Goal: Information Seeking & Learning: Check status

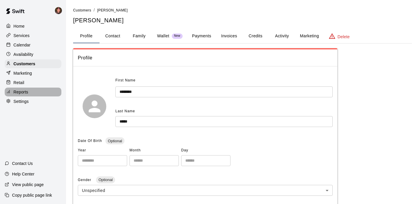
click at [18, 89] on p "Reports" at bounding box center [21, 92] width 15 height 6
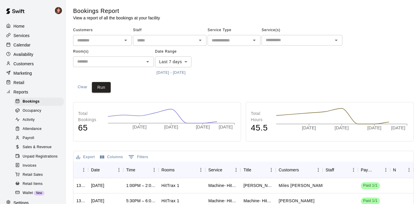
click at [23, 144] on span "Sales & Revenue" at bounding box center [37, 147] width 29 height 6
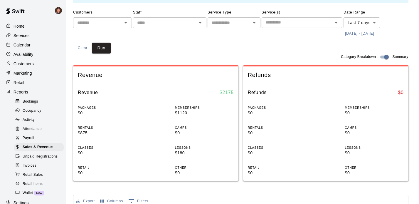
scroll to position [33, 0]
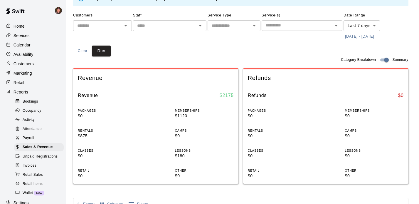
click at [24, 172] on span "Retail Sales" at bounding box center [33, 175] width 20 height 6
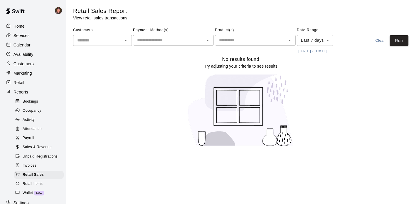
click at [322, 33] on body "Home Services Calendar Availability Customers Marketing Retail Reports Bookings…" at bounding box center [209, 77] width 419 height 154
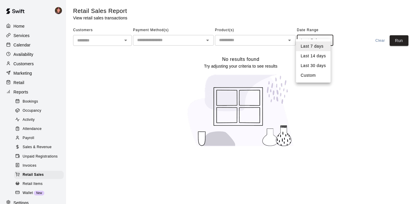
click at [308, 70] on li "Custom" at bounding box center [313, 75] width 35 height 10
type input "******"
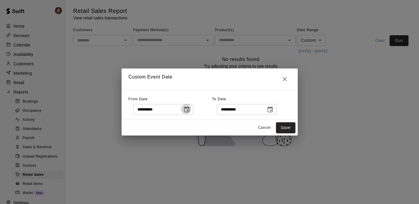
click at [190, 106] on icon "Choose date, selected date is Aug 11, 2025" at bounding box center [186, 109] width 7 height 7
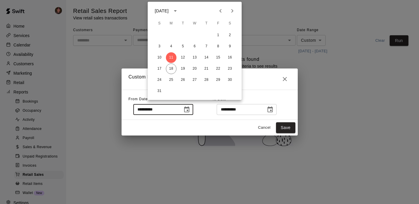
click at [179, 10] on icon "calendar view is open, switch to year view" at bounding box center [175, 10] width 7 height 7
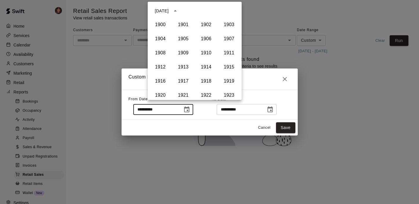
scroll to position [403, 0]
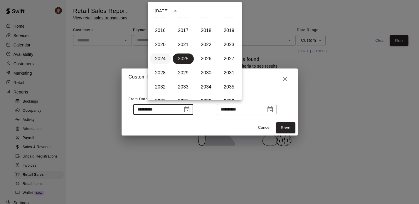
click at [161, 58] on button "2024" at bounding box center [160, 58] width 21 height 11
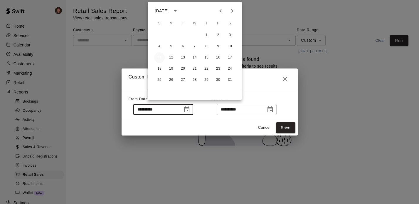
click at [161, 58] on button "11" at bounding box center [159, 57] width 11 height 11
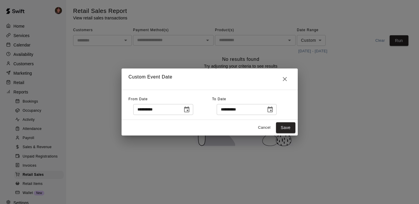
click at [190, 106] on icon "Choose date, selected date is Aug 11, 2024" at bounding box center [186, 109] width 7 height 7
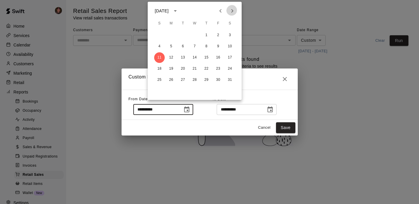
click at [233, 11] on icon "Next month" at bounding box center [232, 10] width 7 height 7
click at [182, 34] on button "1" at bounding box center [183, 35] width 11 height 11
type input "**********"
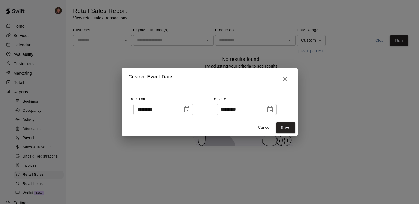
click at [273, 106] on icon "Choose date, selected date is Aug 18, 2025" at bounding box center [270, 109] width 5 height 6
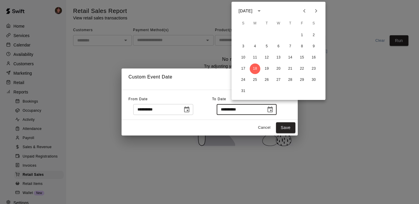
click at [261, 11] on icon "calendar view is open, switch to year view" at bounding box center [259, 10] width 3 height 1
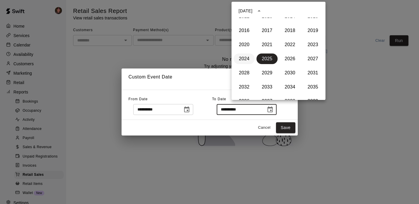
click at [245, 58] on button "2024" at bounding box center [244, 58] width 21 height 11
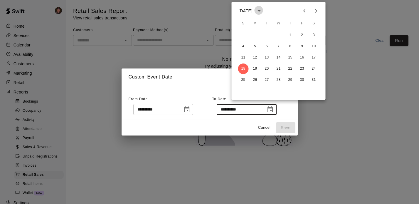
click at [261, 11] on icon "calendar view is open, switch to year view" at bounding box center [259, 10] width 3 height 1
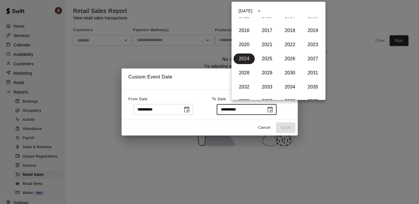
click at [261, 11] on icon "year view is open, switch to calendar view" at bounding box center [259, 10] width 3 height 1
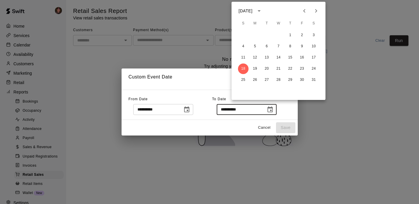
click at [317, 11] on icon "Next month" at bounding box center [316, 10] width 7 height 7
click at [269, 79] on button "31" at bounding box center [267, 80] width 11 height 11
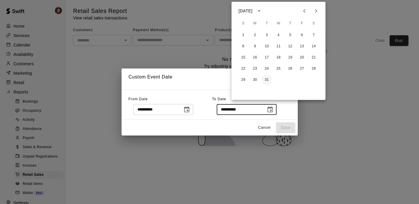
type input "**********"
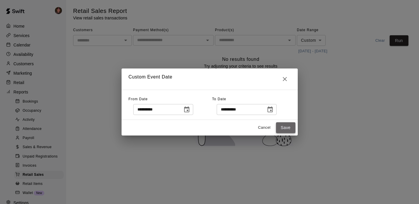
click at [286, 122] on button "Save" at bounding box center [285, 127] width 19 height 11
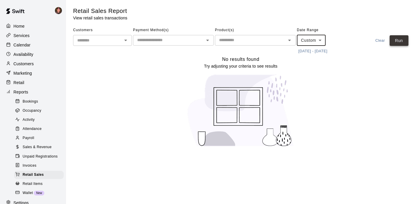
click at [400, 35] on button "Run" at bounding box center [399, 40] width 19 height 11
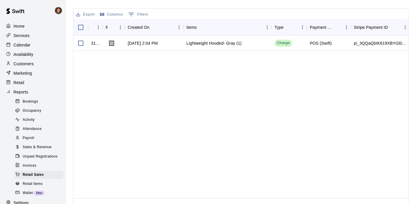
scroll to position [0, 0]
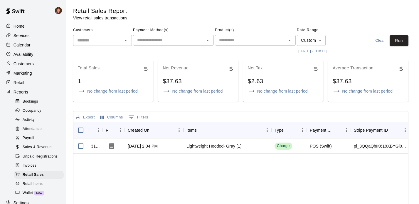
click at [307, 47] on button "[DATE] - [DATE]" at bounding box center [313, 51] width 32 height 9
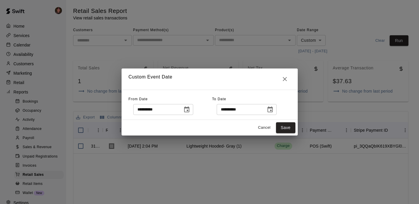
click at [190, 106] on icon "Choose date, selected date is Oct 1, 2024" at bounding box center [186, 109] width 7 height 7
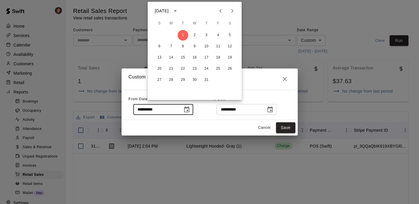
click at [233, 11] on icon "Next month" at bounding box center [232, 10] width 7 height 7
click at [196, 33] on button "1" at bounding box center [194, 35] width 11 height 11
type input "**********"
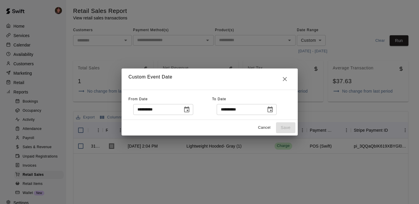
click at [274, 106] on icon "Choose date, selected date is Dec 31, 2024" at bounding box center [270, 109] width 7 height 7
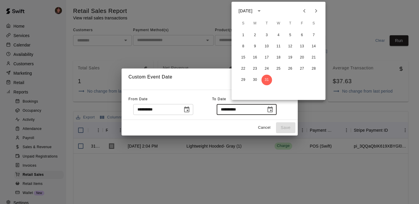
click at [317, 11] on icon "Next month" at bounding box center [316, 10] width 7 height 7
click at [256, 91] on button "31" at bounding box center [255, 91] width 11 height 11
type input "**********"
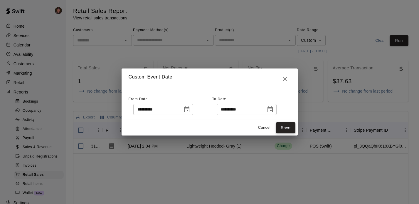
click at [287, 122] on button "Save" at bounding box center [285, 127] width 19 height 11
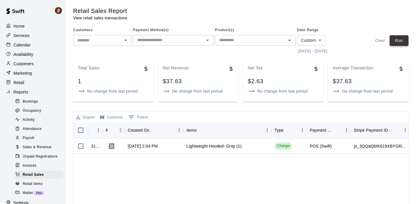
click at [403, 35] on button "Run" at bounding box center [399, 40] width 19 height 11
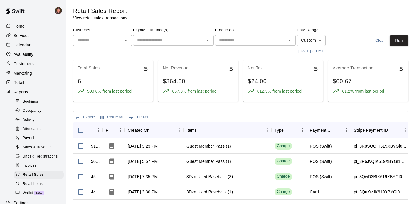
click at [305, 47] on button "[DATE] - [DATE]" at bounding box center [313, 51] width 32 height 9
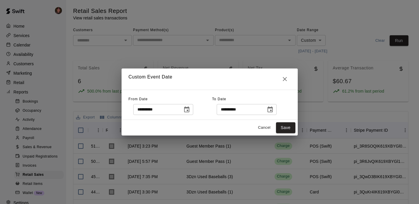
click at [190, 106] on icon "Choose date, selected date is Jan 1, 2025" at bounding box center [186, 109] width 7 height 7
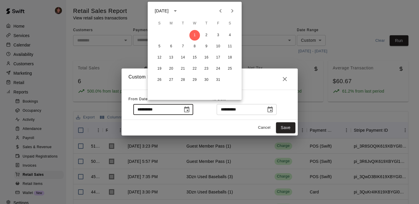
click at [233, 12] on icon "Next month" at bounding box center [232, 10] width 7 height 7
click at [223, 11] on icon "Previous month" at bounding box center [220, 10] width 7 height 7
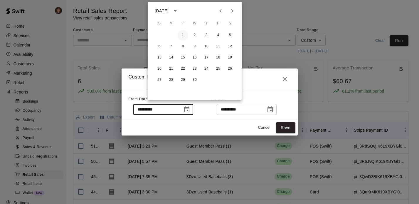
click at [184, 35] on button "1" at bounding box center [183, 35] width 11 height 11
type input "**********"
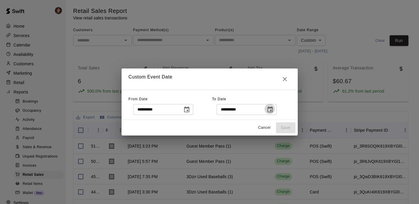
click at [273, 106] on icon "Choose date, selected date is Mar 31, 2025" at bounding box center [270, 109] width 5 height 6
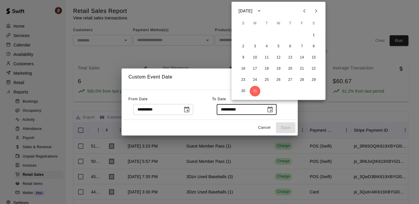
click at [317, 10] on icon "Next month" at bounding box center [316, 11] width 2 height 4
click at [256, 78] on button "30" at bounding box center [255, 80] width 11 height 11
type input "**********"
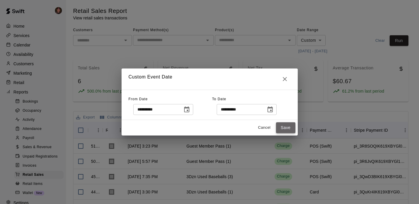
click at [286, 122] on button "Save" at bounding box center [285, 127] width 19 height 11
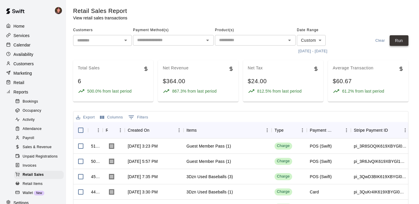
click at [402, 35] on button "Run" at bounding box center [399, 40] width 19 height 11
